Goal: Transaction & Acquisition: Download file/media

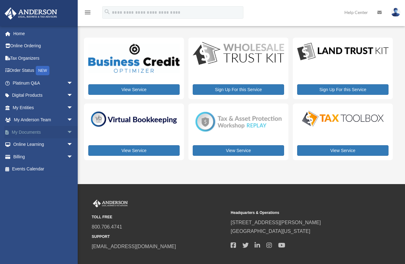
click at [26, 132] on link "My Documents arrow_drop_down" at bounding box center [43, 132] width 78 height 12
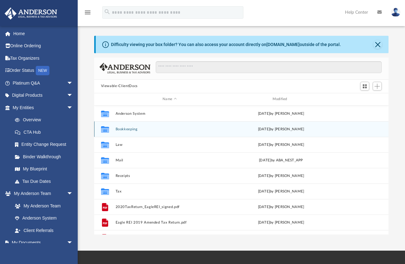
scroll to position [137, 290]
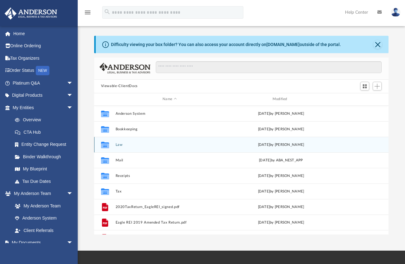
click at [118, 143] on button "Law" at bounding box center [169, 145] width 108 height 4
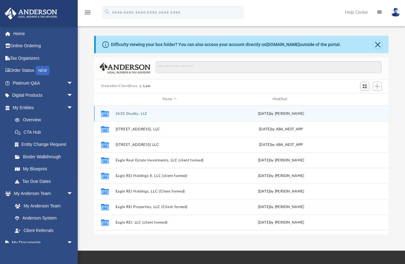
click at [133, 111] on div "Collaborated Folder 2623 Daulby, LLC [DATE] by [PERSON_NAME]" at bounding box center [241, 114] width 295 height 16
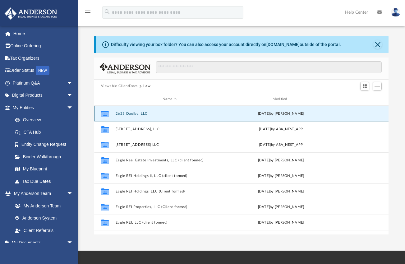
click at [127, 113] on button "2623 Daulby, LLC" at bounding box center [169, 114] width 108 height 4
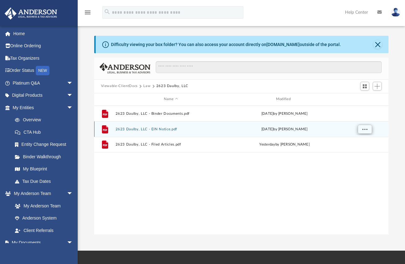
click at [363, 130] on span "More options" at bounding box center [364, 128] width 5 height 3
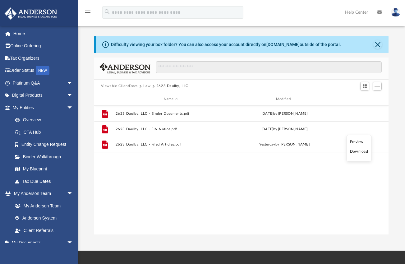
click at [355, 153] on li "Download" at bounding box center [359, 151] width 18 height 7
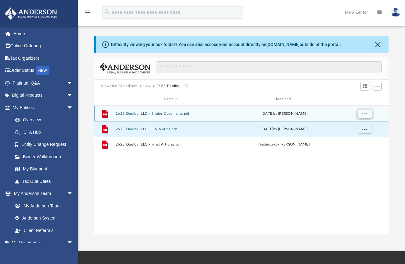
click at [365, 114] on span "More options" at bounding box center [364, 113] width 5 height 3
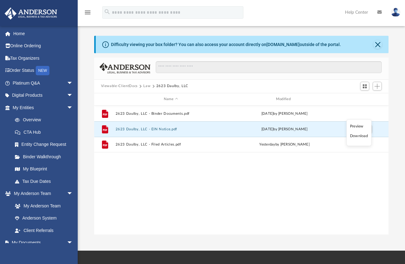
click at [356, 135] on li "Download" at bounding box center [359, 136] width 18 height 7
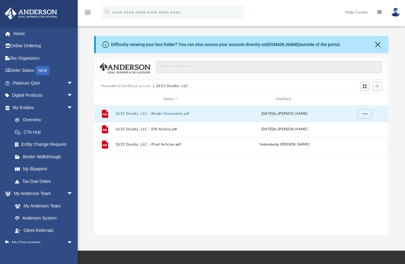
click at [208, 175] on div "File 2623 Daulby, LLC - Binder Documents.pdf today by Marielle Palivino File 26…" at bounding box center [241, 170] width 295 height 129
